Goal: Find specific page/section: Find specific page/section

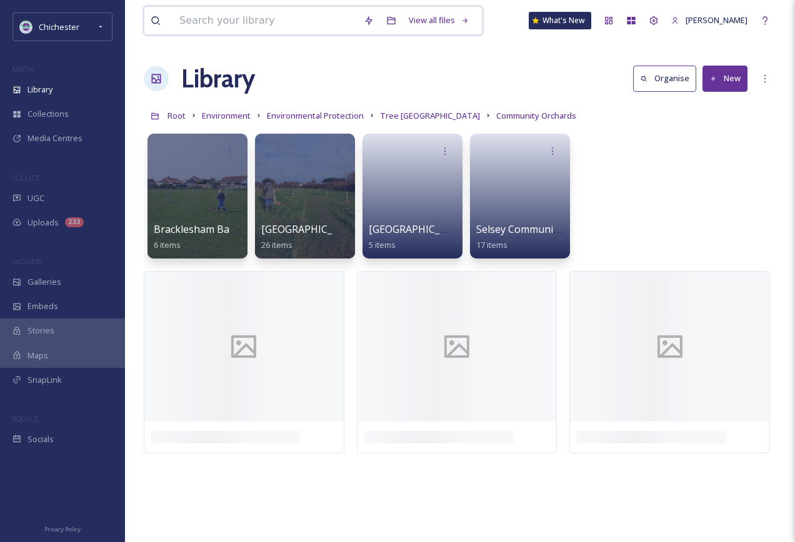
click at [276, 32] on input at bounding box center [265, 20] width 184 height 27
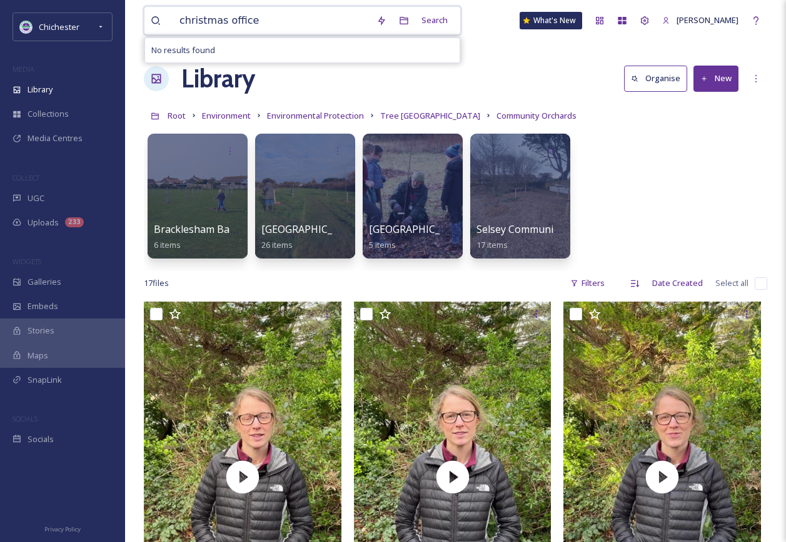
drag, startPoint x: 287, startPoint y: 26, endPoint x: 222, endPoint y: 26, distance: 64.4
click at [222, 26] on input "christmas office" at bounding box center [271, 20] width 197 height 27
drag, startPoint x: 291, startPoint y: 20, endPoint x: 222, endPoint y: 22, distance: 68.8
click at [222, 22] on input "christmas east pallant" at bounding box center [271, 20] width 197 height 27
type input "christmas"
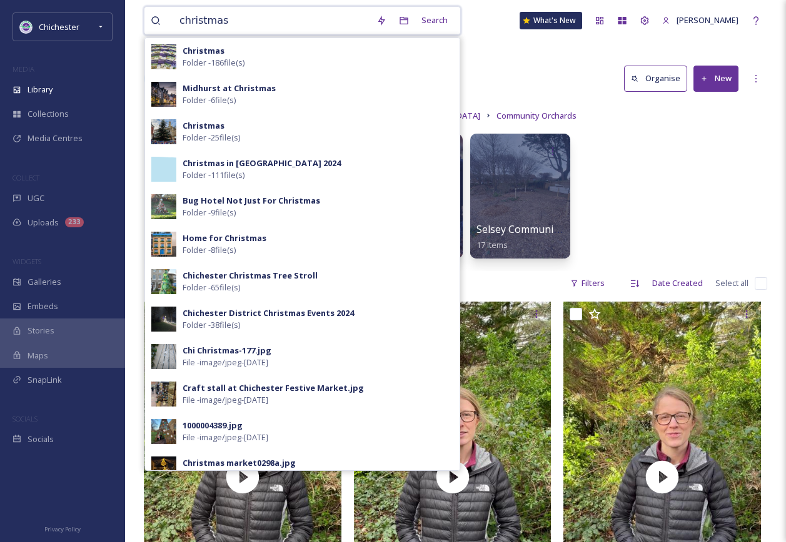
drag, startPoint x: 254, startPoint y: 22, endPoint x: 114, endPoint y: 2, distance: 141.4
